Goal: Task Accomplishment & Management: Complete application form

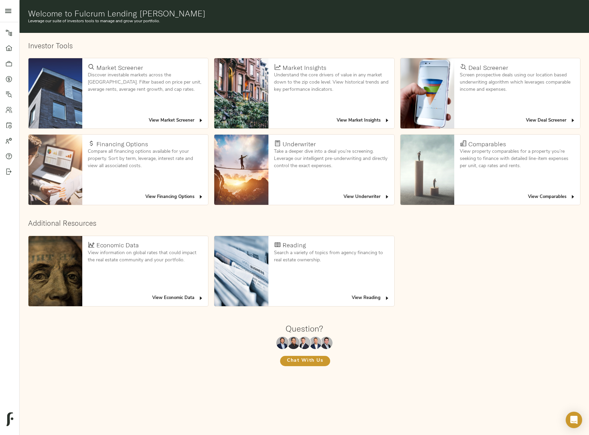
click at [11, 76] on icon at bounding box center [8, 79] width 7 height 7
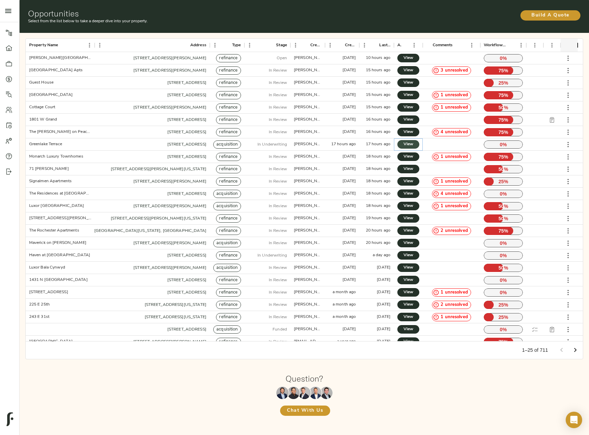
click at [411, 142] on span "View" at bounding box center [408, 144] width 8 height 7
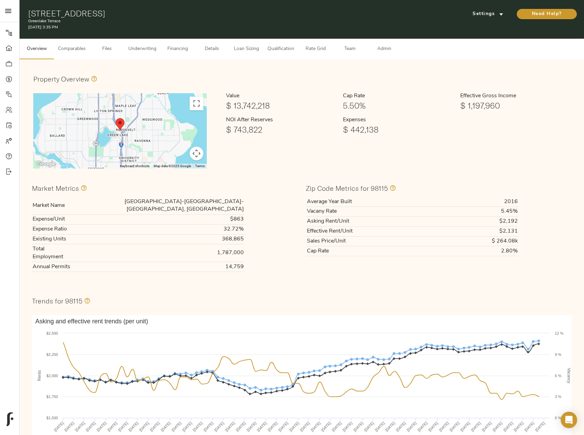
click at [79, 53] on span "Comparables" at bounding box center [72, 49] width 28 height 9
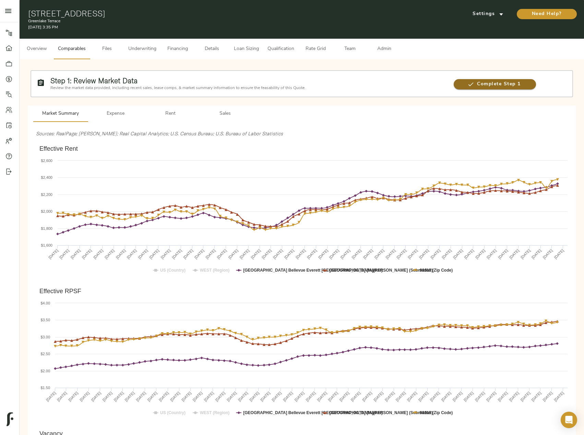
click at [511, 85] on span "Complete Step 1" at bounding box center [495, 84] width 82 height 9
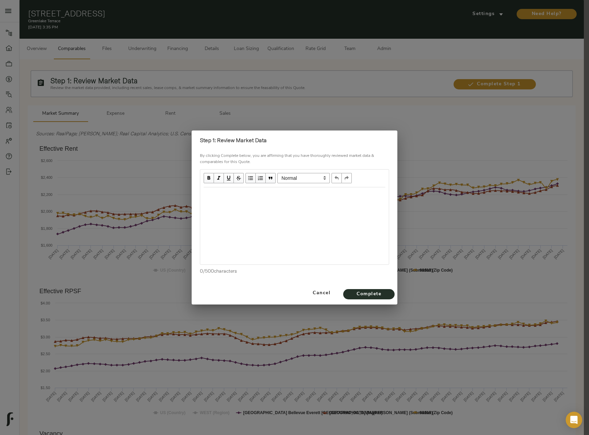
click at [224, 203] on div at bounding box center [294, 226] width 189 height 77
click at [227, 196] on div "Edit text" at bounding box center [295, 195] width 182 height 8
click at [277, 199] on div "Effective Rents Trending upwards, Market, submarket, Zip code since march of 20…" at bounding box center [295, 195] width 182 height 8
click at [322, 204] on div "Effective Rents Trending upwards, Market, submarket, Zip code since march of 20…" at bounding box center [295, 199] width 182 height 16
click at [354, 201] on div "Effective Rents Trending upwards, Market, submarket, Zip code since march of 20…" at bounding box center [295, 199] width 182 height 16
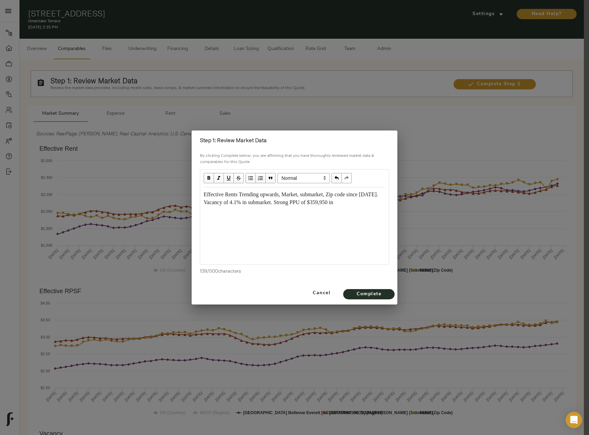
click at [379, 203] on span "Effective Rents Trending upwards, Market, submarket, Zip code since march of 20…" at bounding box center [292, 199] width 176 height 14
click at [364, 292] on span "Complete" at bounding box center [369, 294] width 38 height 9
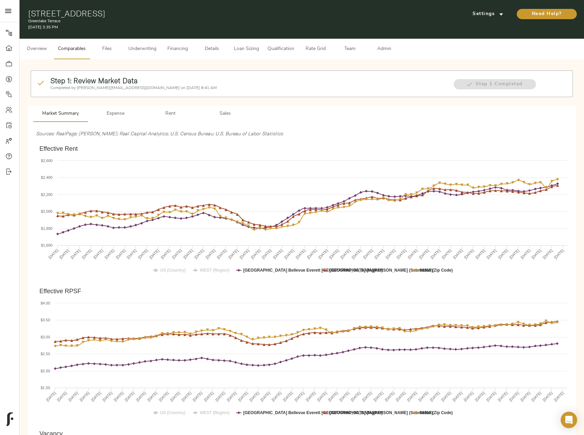
click at [107, 49] on span "Files" at bounding box center [107, 49] width 26 height 9
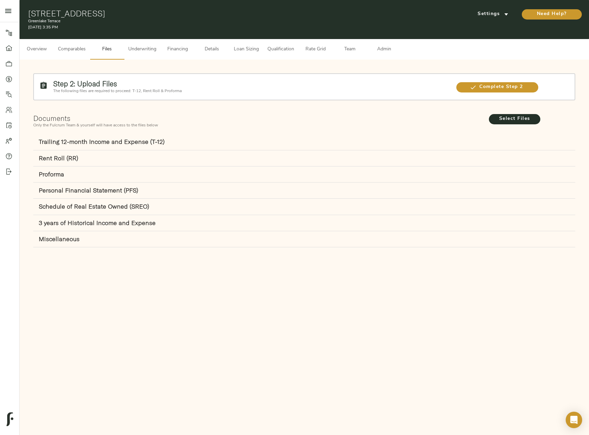
click at [139, 50] on span "Underwriting" at bounding box center [142, 49] width 28 height 9
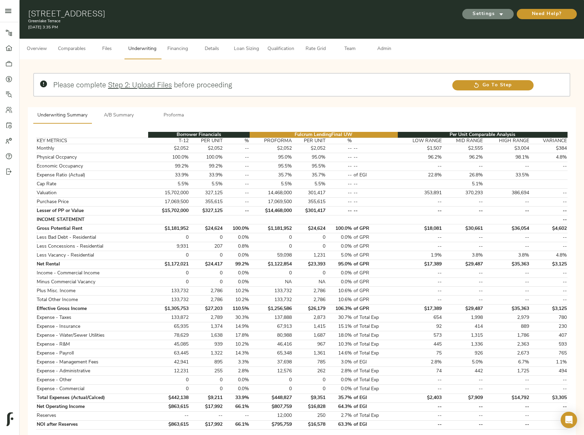
click at [492, 18] on span "Settings" at bounding box center [488, 14] width 38 height 9
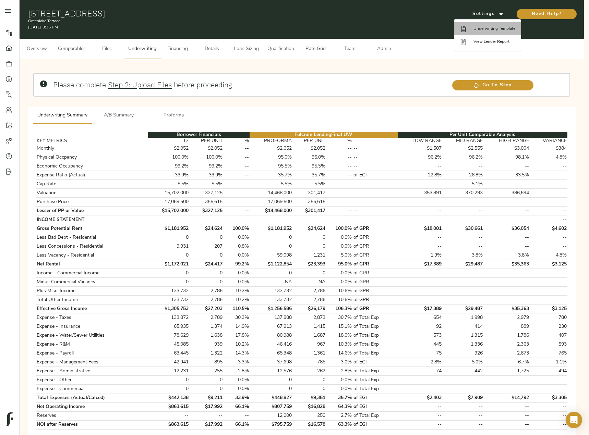
click at [489, 31] on span "Underwriting Template" at bounding box center [494, 29] width 42 height 6
click at [117, 116] on div at bounding box center [294, 217] width 589 height 435
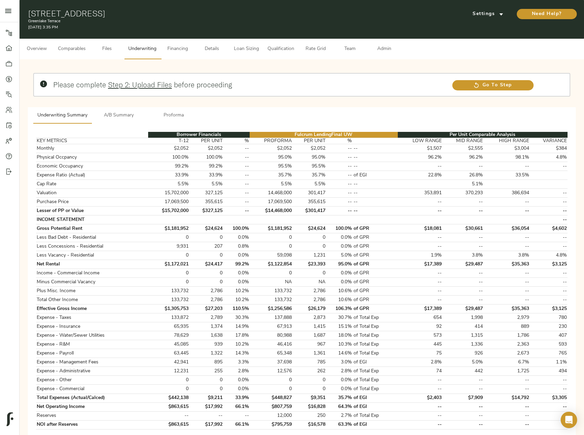
click at [127, 117] on span "A/B Summary" at bounding box center [119, 115] width 47 height 9
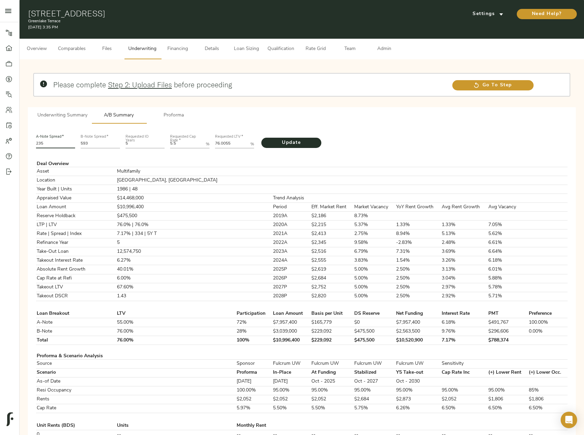
drag, startPoint x: 53, startPoint y: 143, endPoint x: 32, endPoint y: 144, distance: 20.9
click at [32, 144] on div "A-Note Spread   * 235 B-Note Spread   * 593 Requested IO Years 5 Requested Cap …" at bounding box center [302, 441] width 548 height 634
type input "225"
drag, startPoint x: 98, startPoint y: 144, endPoint x: 74, endPoint y: 146, distance: 24.4
click at [74, 146] on div "A-Note Spread   * 225 B-Note Spread   * 593 Requested IO Years 5 Requested Cap …" at bounding box center [301, 140] width 537 height 23
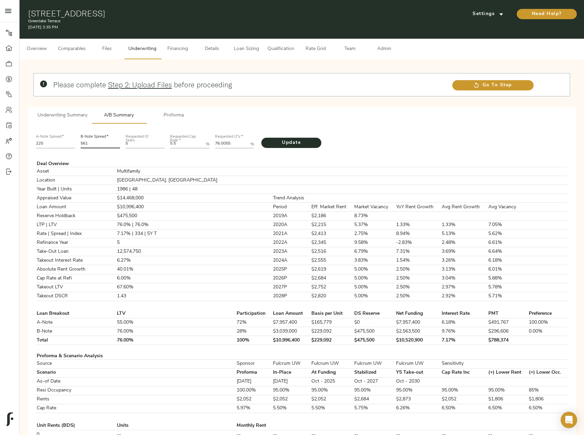
type input "561"
drag, startPoint x: 237, startPoint y: 142, endPoint x: 198, endPoint y: 144, distance: 39.1
click at [198, 144] on div "A-Note Spread   * 225 B-Note Spread   * 561 Requested IO Years 5 Requested Cap …" at bounding box center [301, 140] width 537 height 23
paste LTV "7.5326"
type LTV "77.5326"
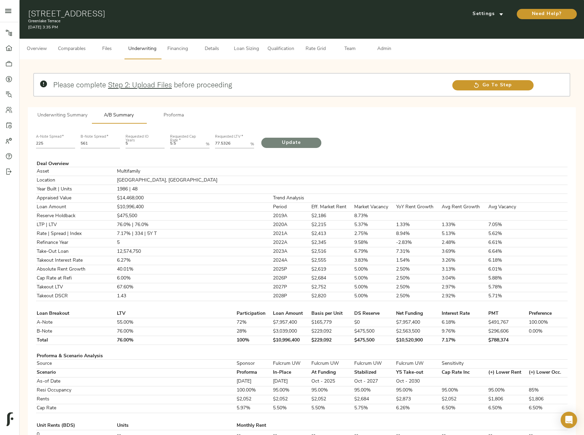
click at [289, 144] on span "Update" at bounding box center [291, 143] width 46 height 9
drag, startPoint x: 344, startPoint y: 340, endPoint x: 323, endPoint y: 342, distance: 21.3
click at [353, 342] on td "$487,000" at bounding box center [374, 340] width 42 height 9
copy td "$487,000"
click at [170, 117] on span "Proforma" at bounding box center [173, 115] width 47 height 9
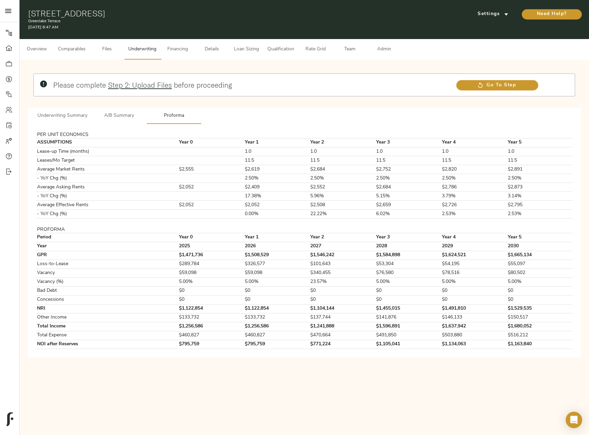
click at [121, 112] on span "A/B Summary" at bounding box center [119, 116] width 47 height 9
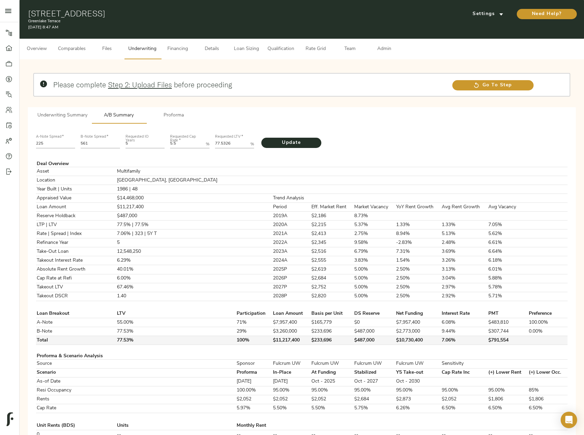
click at [353, 340] on td "$487,000" at bounding box center [374, 340] width 42 height 9
drag, startPoint x: 345, startPoint y: 340, endPoint x: 322, endPoint y: 341, distance: 23.0
click at [353, 341] on td "$487,000" at bounding box center [374, 340] width 42 height 9
copy td "$487,000"
click at [182, 112] on span "Proforma" at bounding box center [173, 115] width 47 height 9
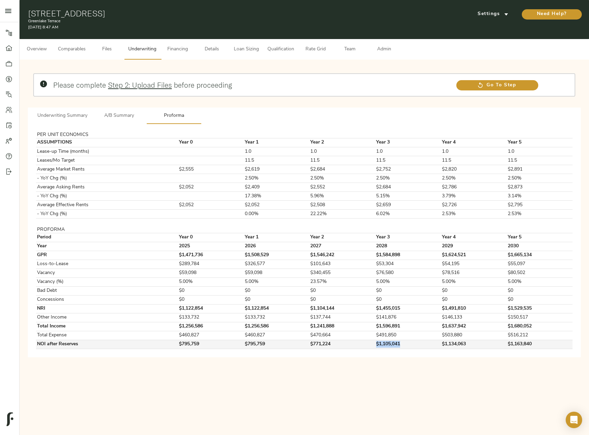
drag, startPoint x: 401, startPoint y: 344, endPoint x: 363, endPoint y: 346, distance: 37.4
click at [363, 346] on tr "NOI after Reserves $795,759 $795,759 $771,224 $1,105,041 $1,134,063 $1,163,840" at bounding box center [304, 344] width 536 height 9
copy tr "$1,105,041"
click at [70, 54] on button "Comparables" at bounding box center [72, 49] width 36 height 21
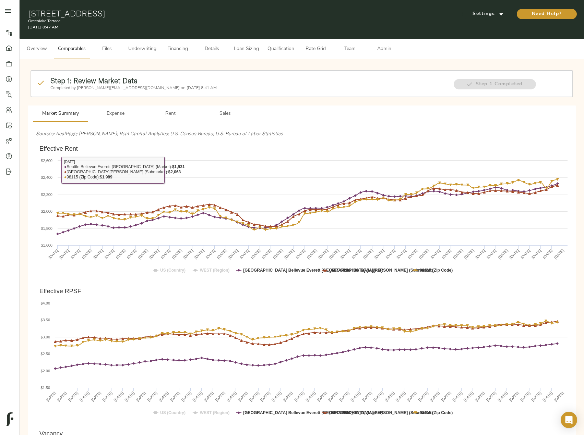
click at [119, 111] on span "Expense" at bounding box center [115, 114] width 47 height 9
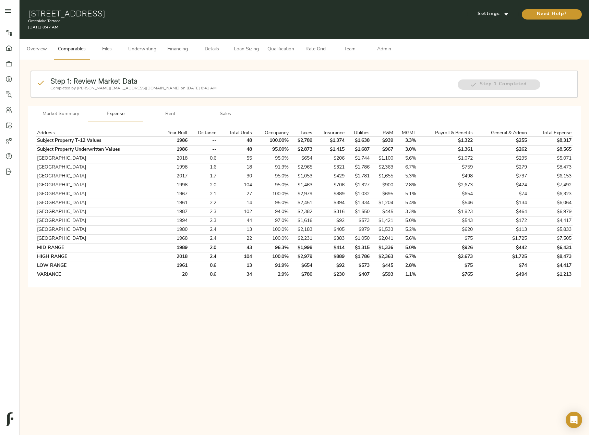
click at [156, 110] on span "Rent" at bounding box center [170, 114] width 47 height 9
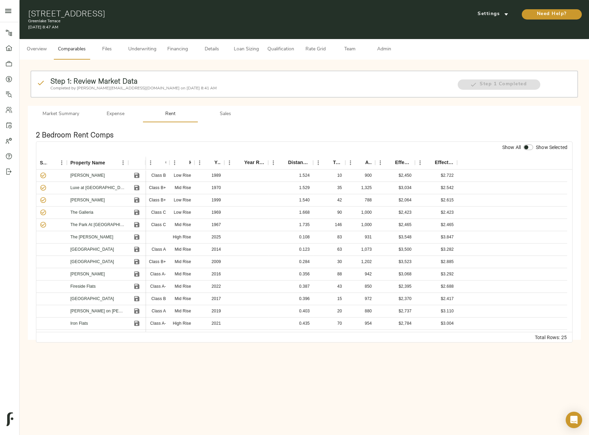
click at [119, 111] on span "Expense" at bounding box center [115, 114] width 47 height 9
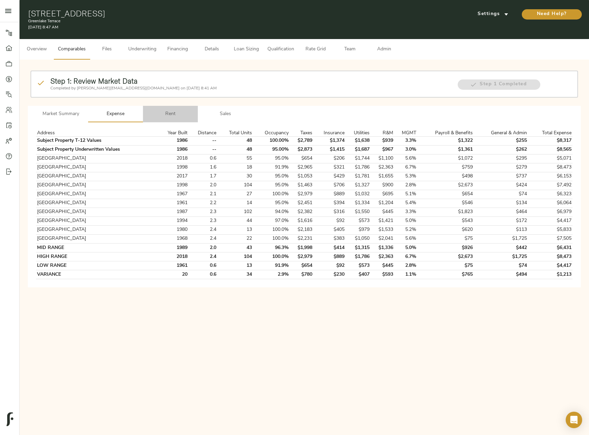
click at [167, 114] on span "Rent" at bounding box center [170, 114] width 47 height 9
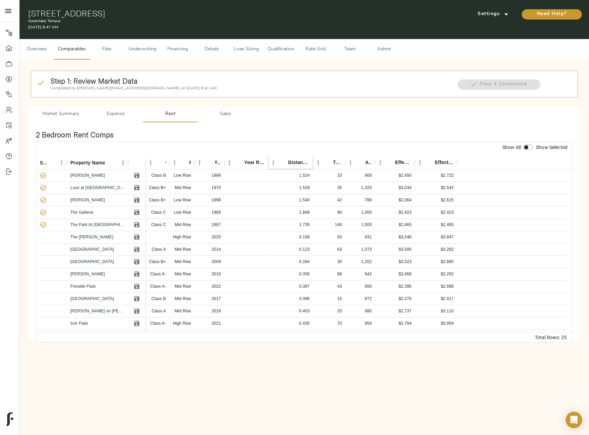
click at [283, 164] on icon "Sort" at bounding box center [283, 163] width 6 height 6
click at [207, 162] on icon "Sort" at bounding box center [209, 163] width 6 height 6
click at [208, 162] on icon "Sort" at bounding box center [209, 163] width 4 height 4
click at [208, 162] on icon "Sort" at bounding box center [209, 163] width 6 height 6
click at [225, 110] on span "Sales" at bounding box center [225, 114] width 47 height 9
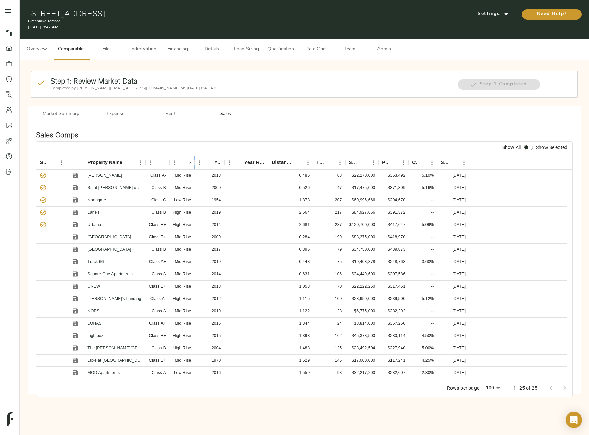
click at [209, 162] on icon "Sort" at bounding box center [209, 163] width 4 height 4
click at [454, 161] on icon "Sort" at bounding box center [454, 163] width 6 height 6
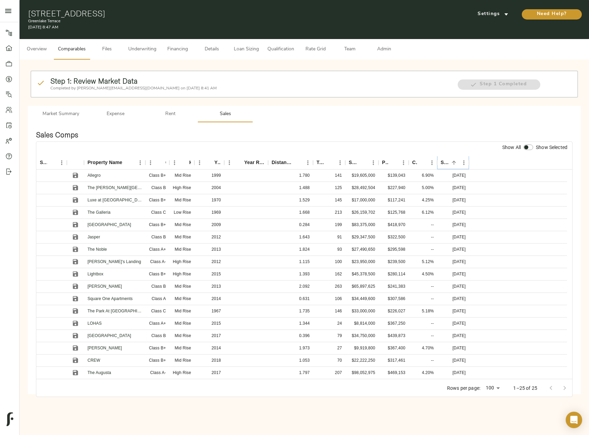
click at [454, 161] on icon "Sort" at bounding box center [454, 163] width 6 height 6
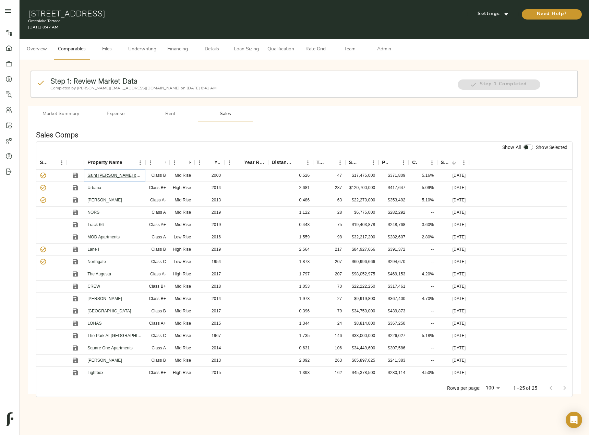
click at [127, 176] on link "Saint Theodore on Roosevelt" at bounding box center [130, 175] width 87 height 5
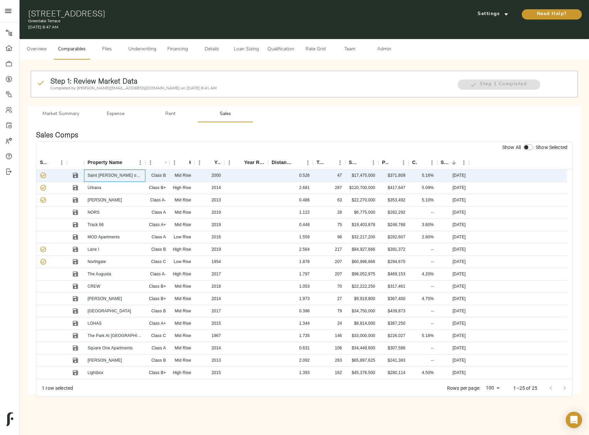
click at [131, 179] on div "Saint Theodore on Roosevelt" at bounding box center [114, 176] width 61 height 12
click at [133, 176] on link "Saint Theodore on Roosevelt" at bounding box center [130, 175] width 87 height 5
click at [97, 188] on link "Urbana" at bounding box center [94, 187] width 14 height 5
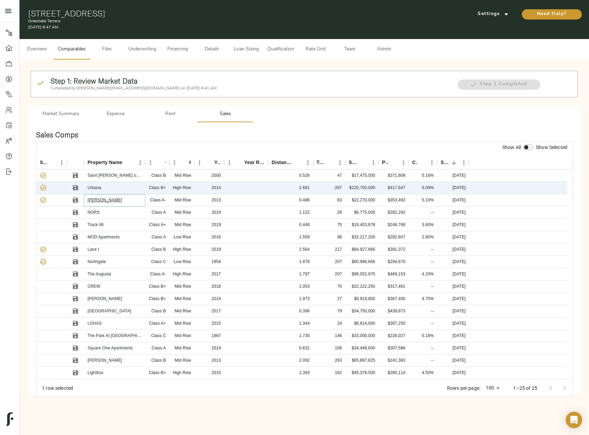
click at [94, 201] on link "Kavela" at bounding box center [104, 200] width 35 height 5
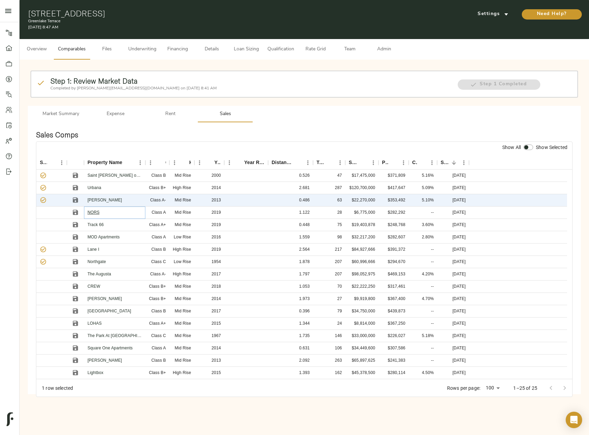
click at [96, 215] on link "NORS" at bounding box center [93, 212] width 12 height 5
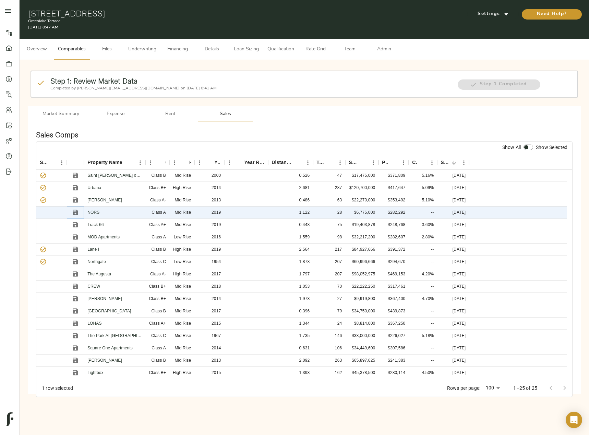
click at [77, 211] on icon "Save" at bounding box center [75, 212] width 5 height 5
click at [96, 227] on link "Track 66" at bounding box center [95, 224] width 16 height 5
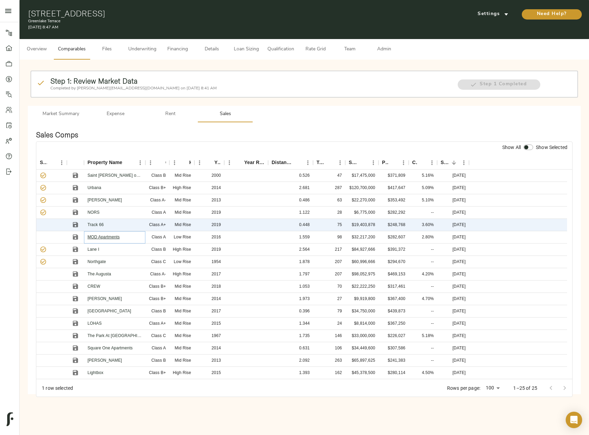
click at [110, 238] on link "MOD Apartments" at bounding box center [103, 237] width 32 height 5
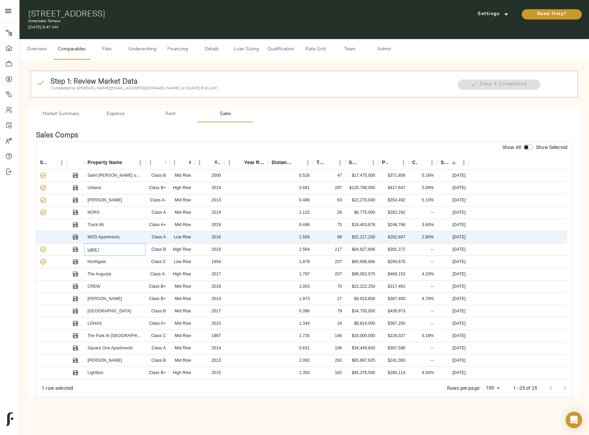
click at [93, 250] on link "Lane I" at bounding box center [93, 249] width 12 height 5
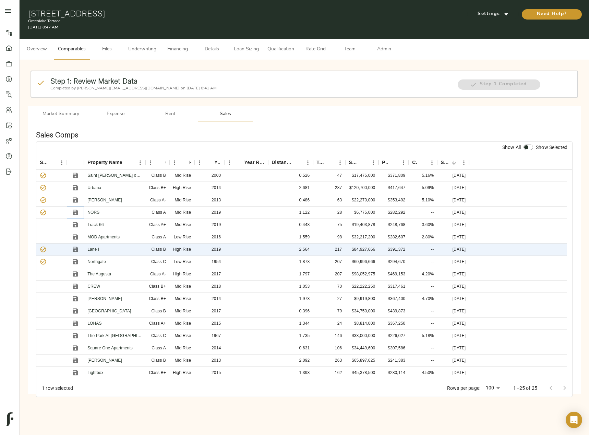
click at [74, 209] on icon "Save" at bounding box center [75, 212] width 7 height 7
click at [525, 148] on input "checkbox" at bounding box center [526, 147] width 16 height 5
checkbox input "true"
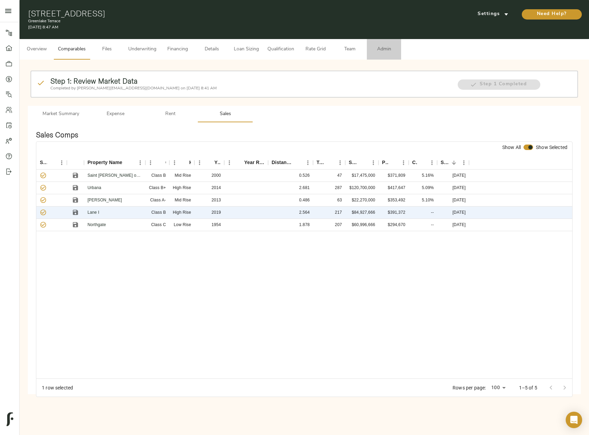
click at [391, 53] on span "Admin" at bounding box center [384, 49] width 26 height 9
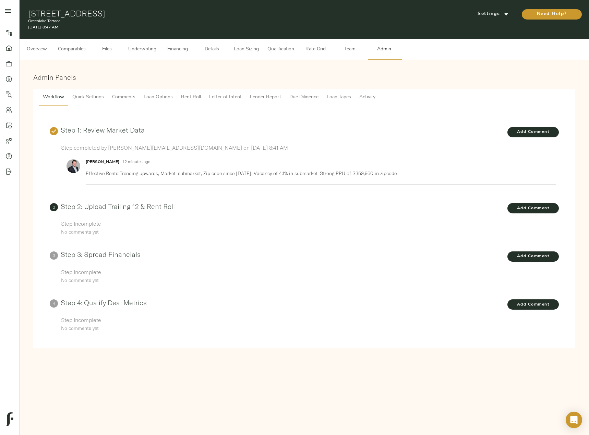
click at [270, 95] on span "Lender Report" at bounding box center [265, 97] width 31 height 9
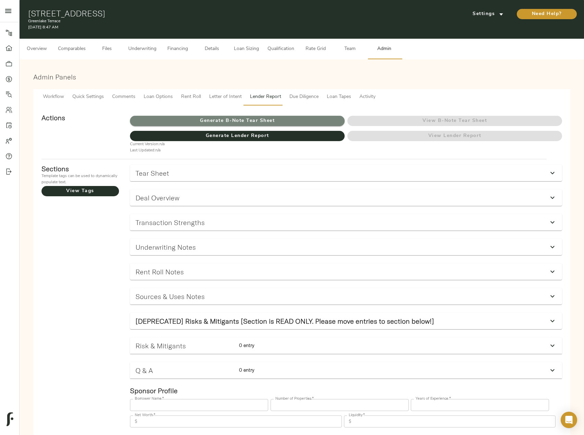
click at [254, 119] on span "Generate B-Note Tear Sheet" at bounding box center [237, 121] width 215 height 9
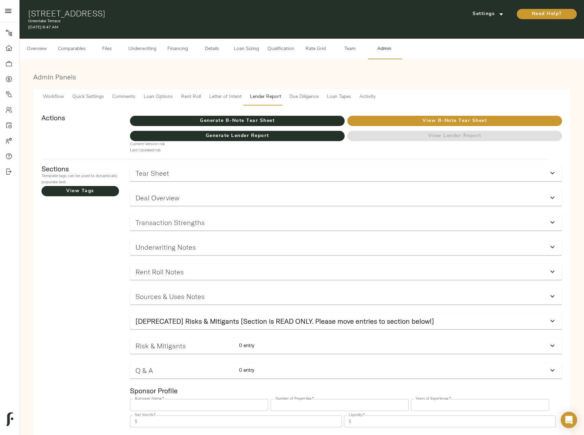
drag, startPoint x: 161, startPoint y: 15, endPoint x: 28, endPoint y: 14, distance: 132.7
click at [28, 14] on h1 "7415 5th Ave NE, Seattle, WA 98115" at bounding box center [210, 14] width 365 height 10
copy h1 "7415 5th Ave NE, Seattle, WA 98115"
click at [207, 49] on span "Details" at bounding box center [212, 49] width 26 height 9
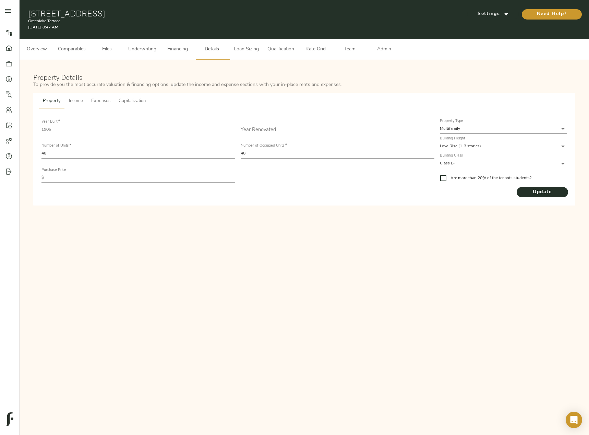
click at [143, 47] on span "Underwriting" at bounding box center [142, 49] width 28 height 9
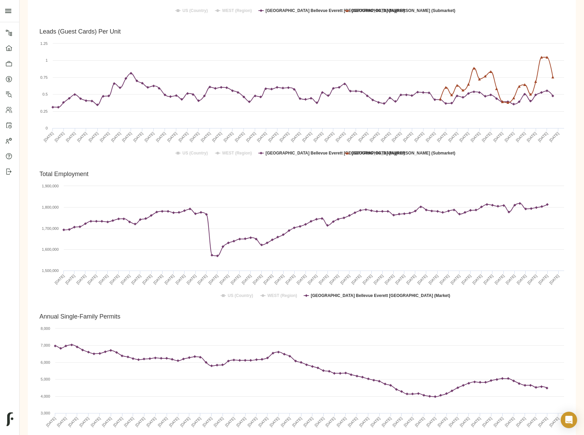
scroll to position [1268, 0]
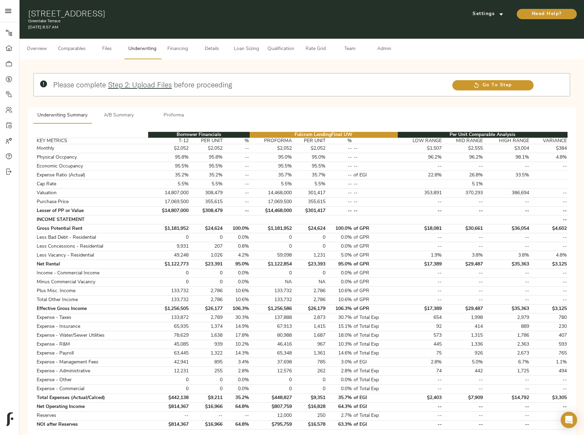
click at [74, 55] on button "Comparables" at bounding box center [72, 49] width 36 height 21
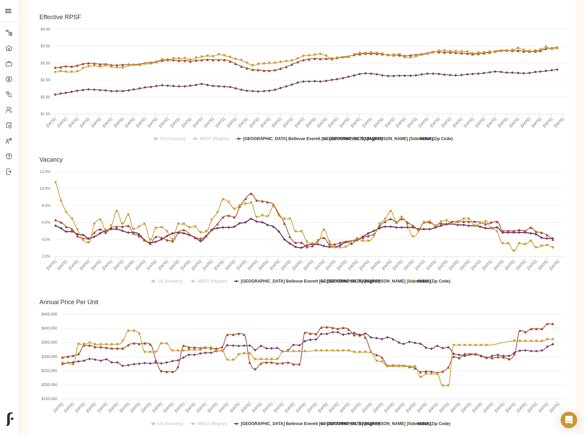
scroll to position [411, 0]
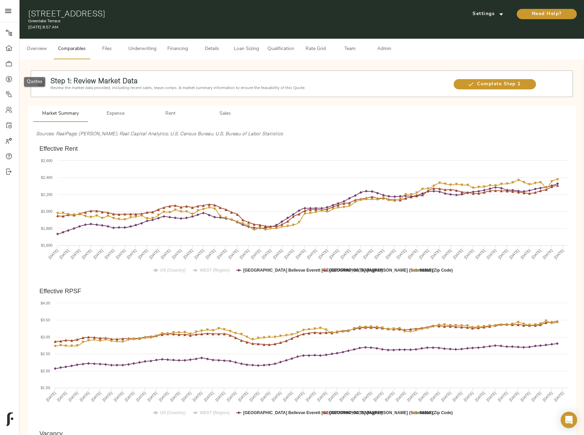
click at [5, 77] on link "Quotes" at bounding box center [9, 78] width 19 height 15
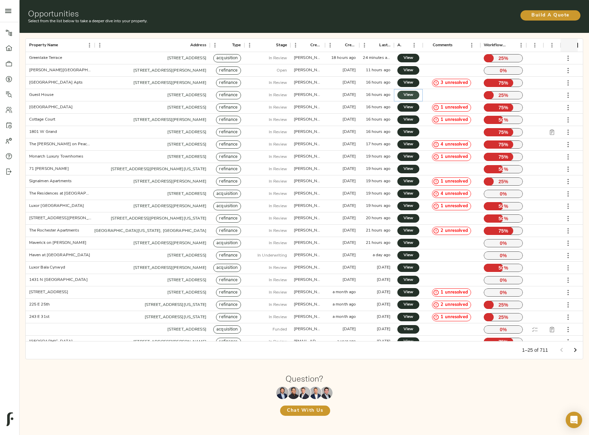
click at [404, 93] on span "View" at bounding box center [408, 95] width 8 height 7
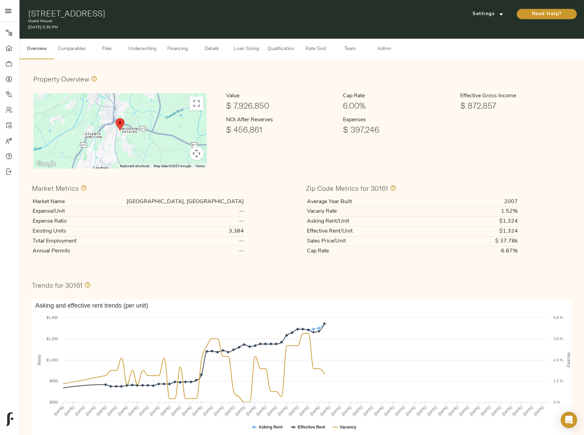
click at [112, 51] on span "Files" at bounding box center [107, 49] width 26 height 9
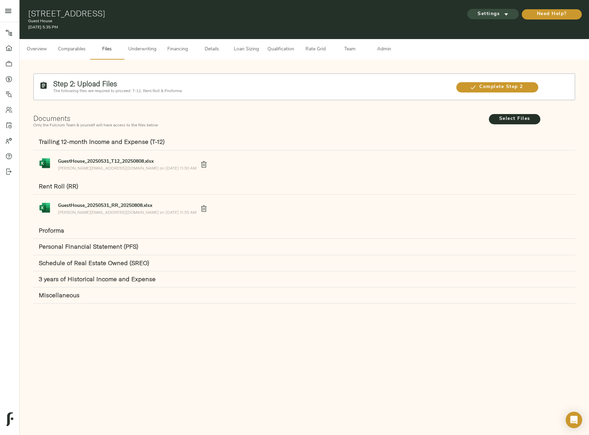
click at [494, 16] on span "Settings" at bounding box center [493, 14] width 38 height 9
click at [487, 26] on span "Underwriting Template" at bounding box center [500, 29] width 42 height 6
click at [485, 87] on div at bounding box center [294, 217] width 589 height 435
click at [485, 87] on span "Complete Step 2" at bounding box center [497, 87] width 82 height 9
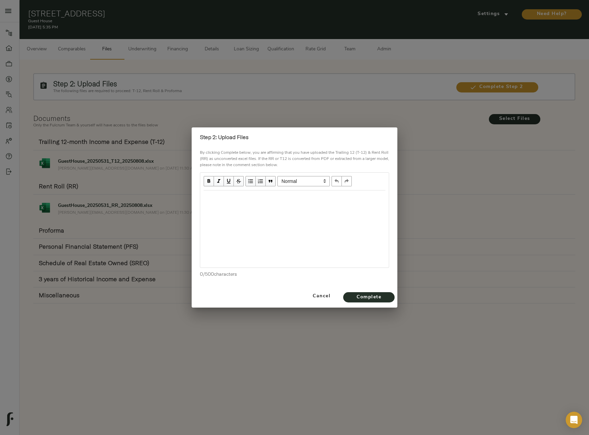
click at [224, 208] on div at bounding box center [294, 229] width 189 height 77
click at [233, 198] on div "Edit text" at bounding box center [295, 198] width 182 height 8
click at [351, 298] on span "Complete" at bounding box center [369, 297] width 38 height 9
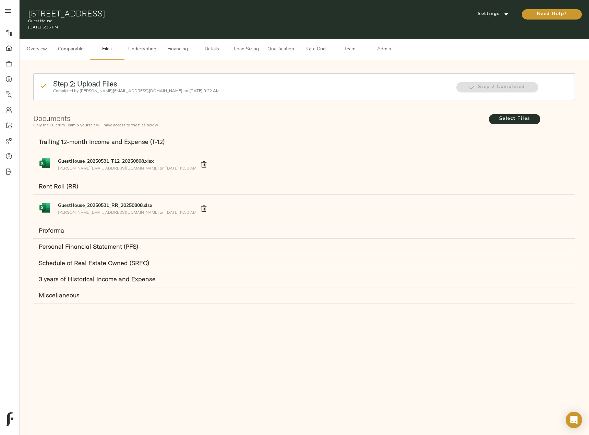
click at [142, 54] on button "Underwriting" at bounding box center [142, 49] width 36 height 21
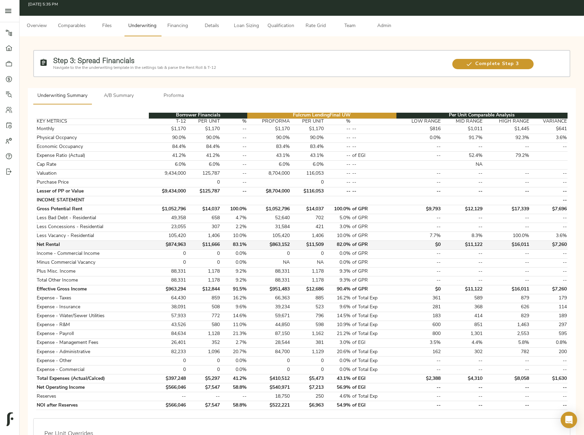
scroll to position [34, 0]
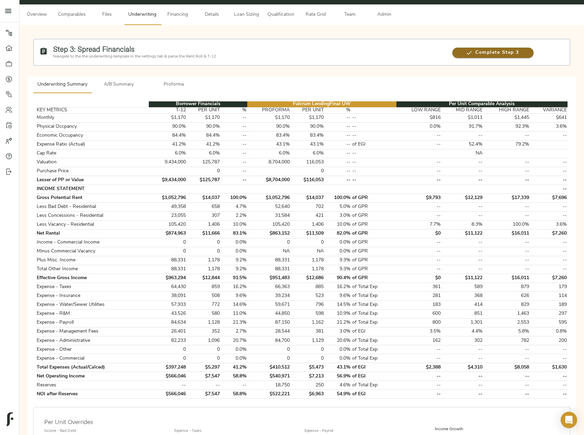
click at [469, 53] on icon "button" at bounding box center [469, 53] width 5 height 4
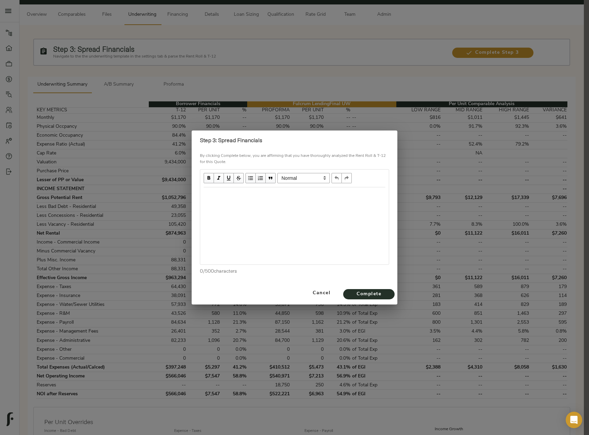
click at [216, 200] on div "Edit text" at bounding box center [295, 195] width 188 height 14
click at [381, 289] on div "Cancel Complete" at bounding box center [295, 293] width 206 height 23
click at [379, 292] on span "Complete" at bounding box center [369, 294] width 38 height 9
